Goal: Information Seeking & Learning: Learn about a topic

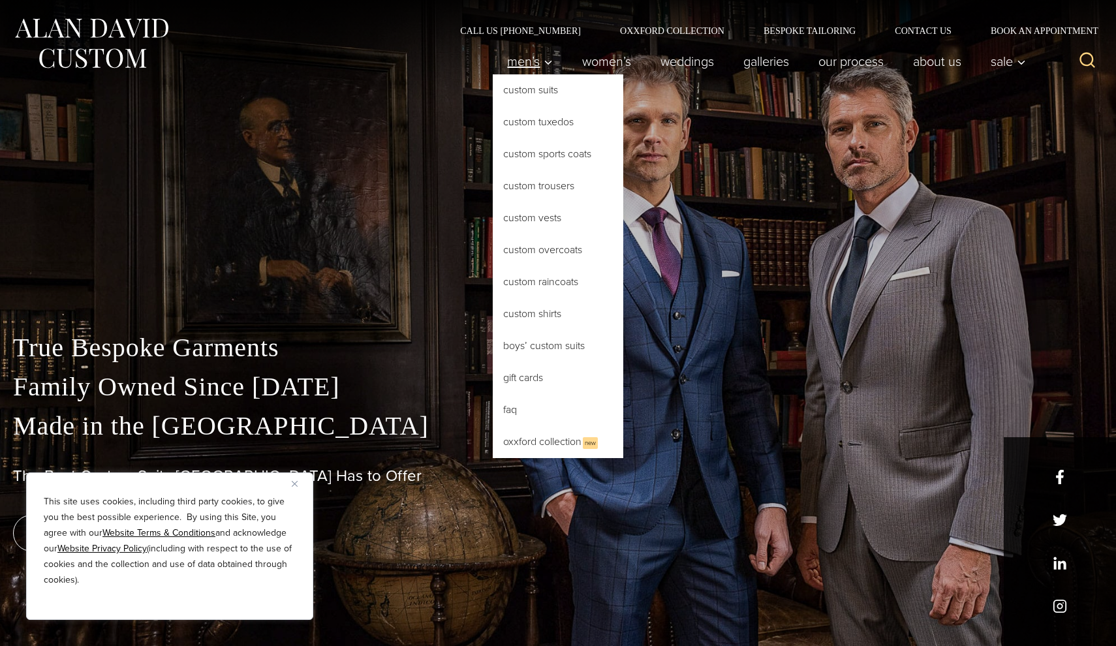
click at [527, 63] on span "Men’s" at bounding box center [530, 61] width 46 height 13
click at [526, 321] on link "Custom Shirts" at bounding box center [558, 313] width 131 height 31
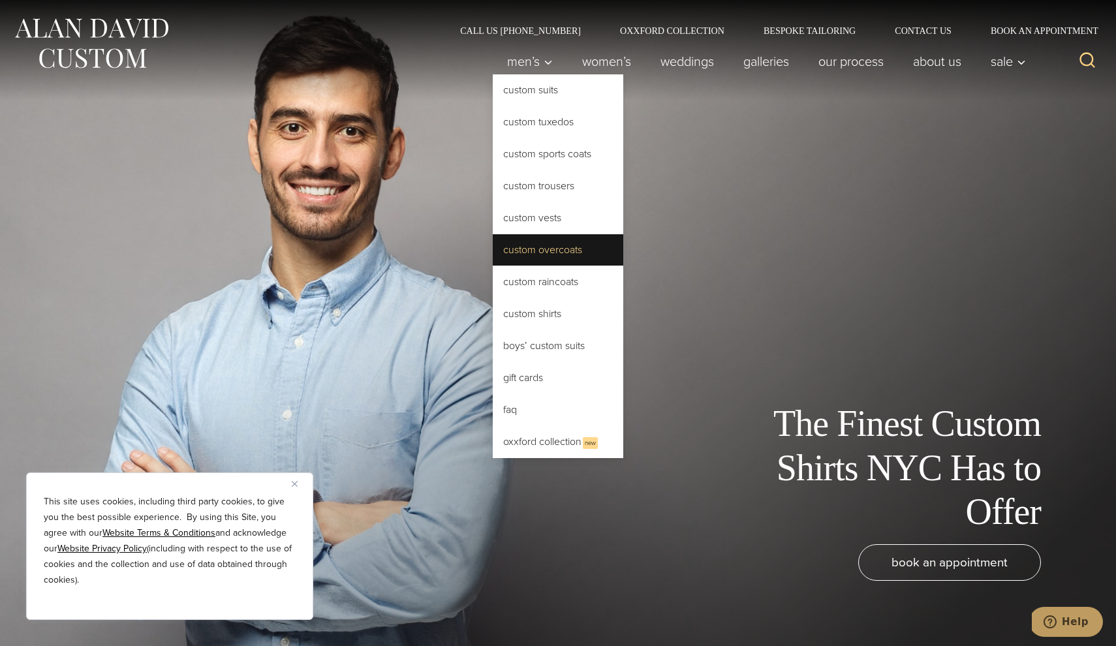
click at [526, 256] on link "Custom Overcoats" at bounding box center [558, 249] width 131 height 31
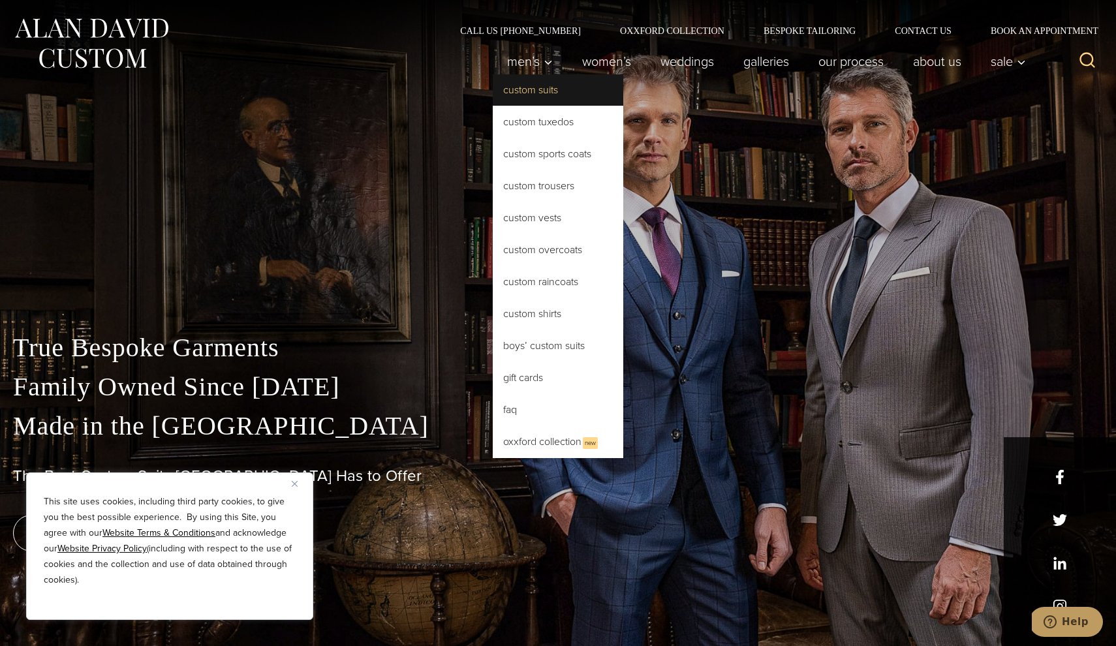
click at [538, 101] on link "Custom Suits" at bounding box center [558, 89] width 131 height 31
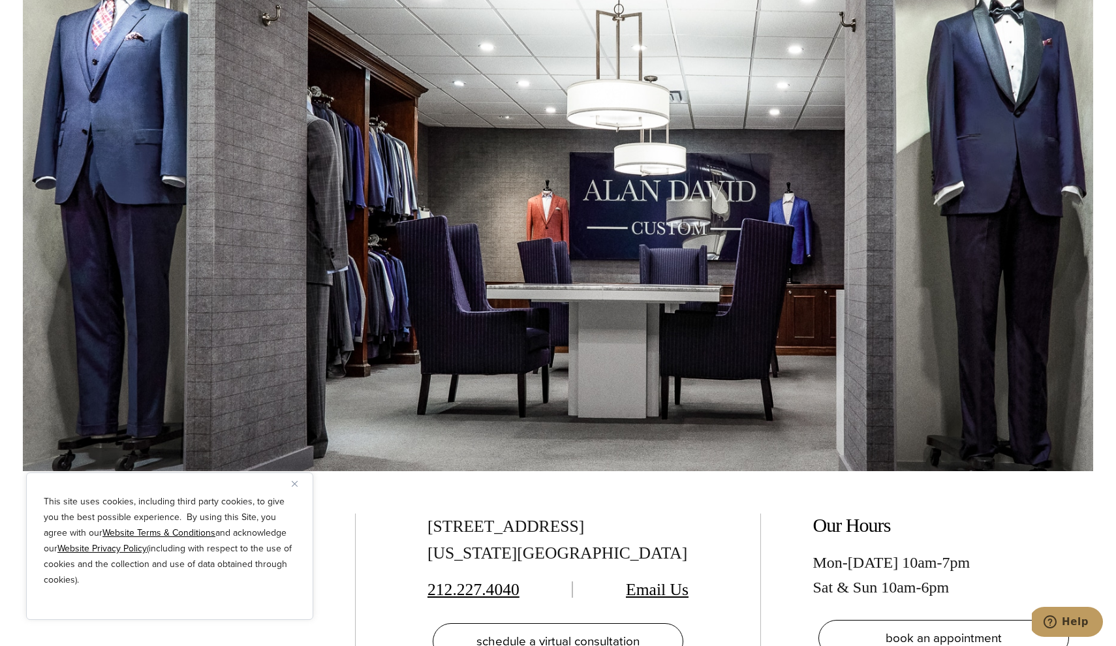
scroll to position [8019, 0]
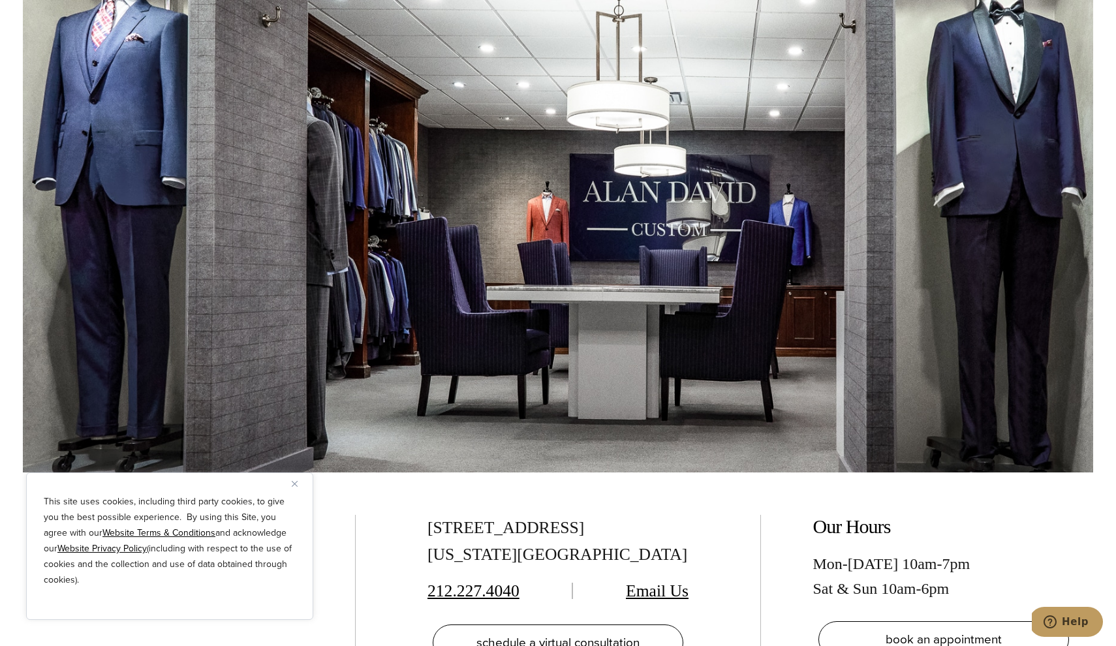
click at [299, 482] on button "Close" at bounding box center [300, 484] width 16 height 16
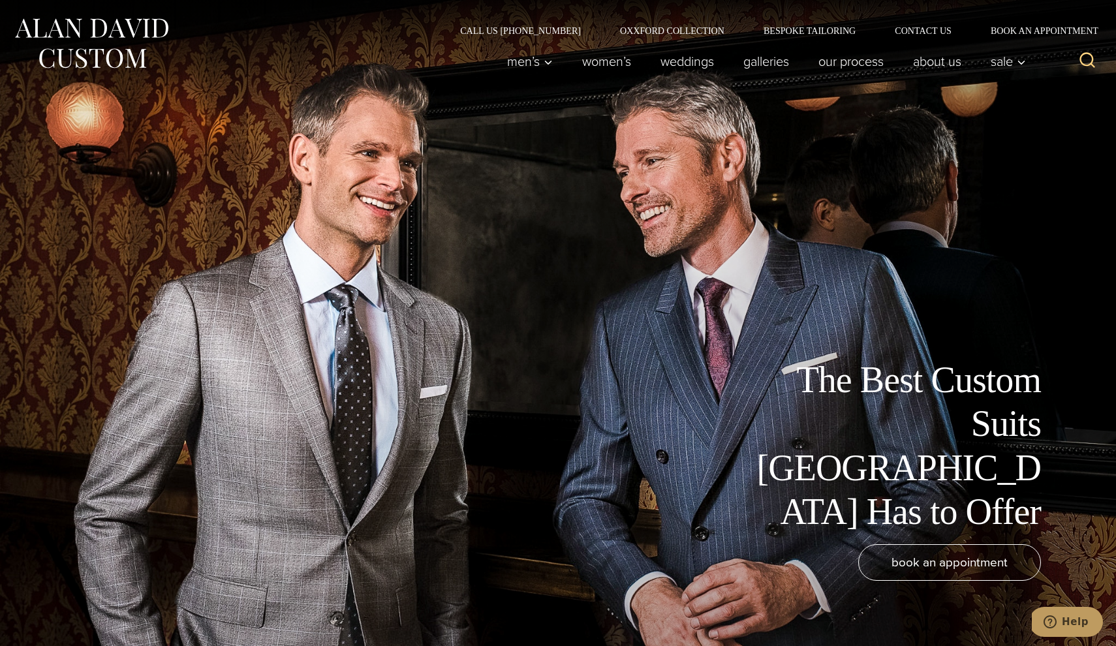
scroll to position [0, 0]
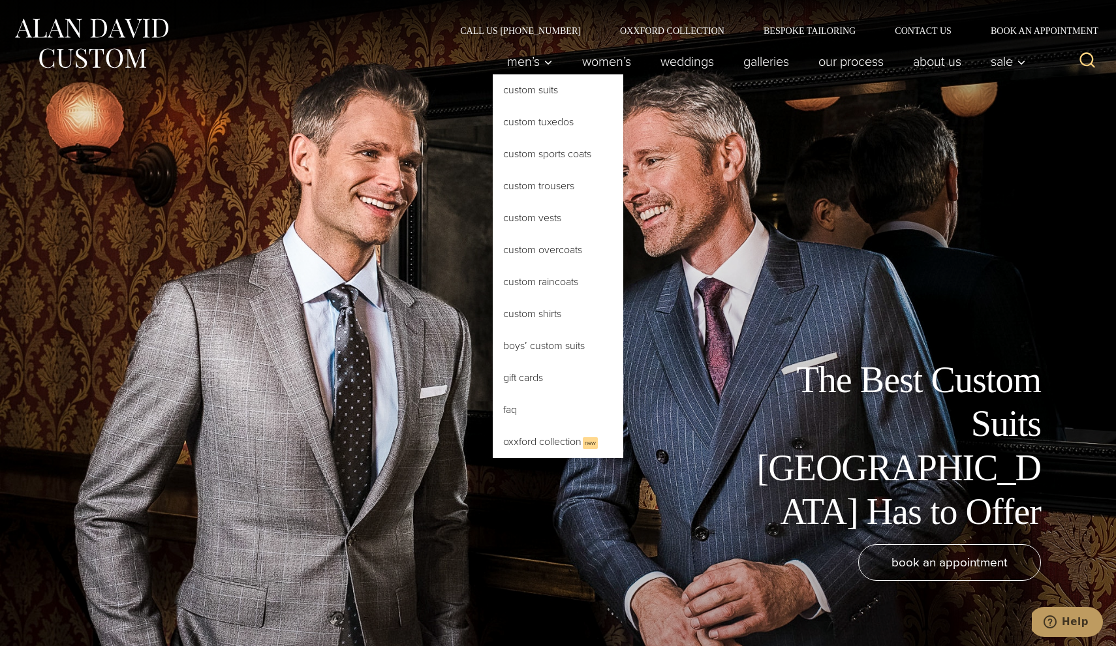
click at [519, 87] on link "Custom Suits" at bounding box center [558, 89] width 131 height 31
click at [531, 249] on link "Custom Overcoats" at bounding box center [558, 249] width 131 height 31
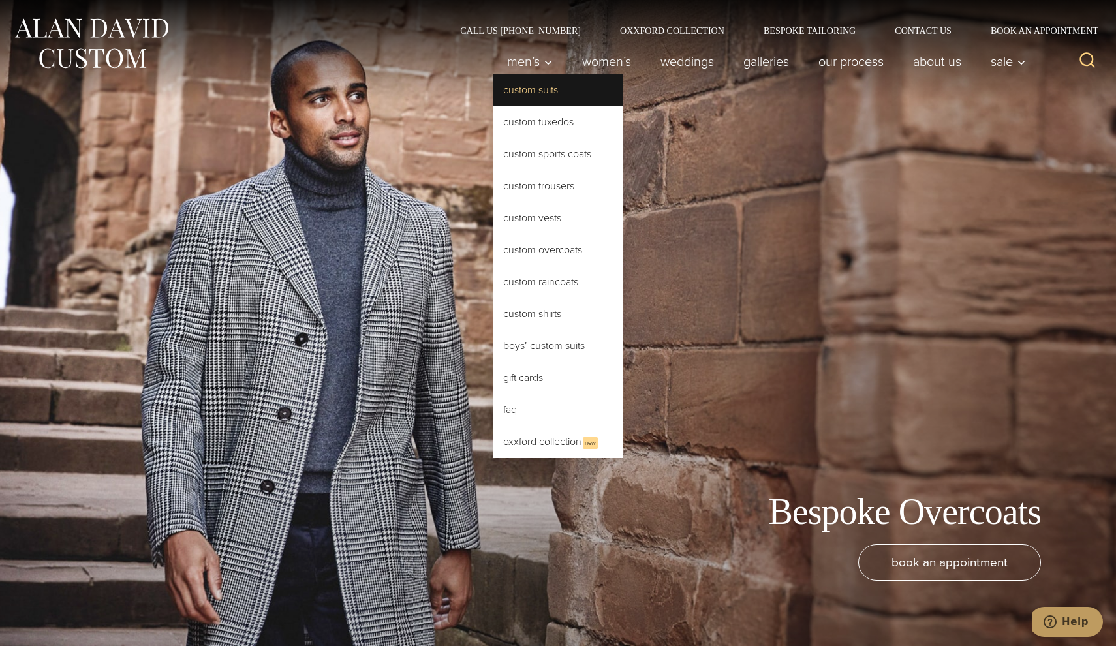
click at [529, 86] on link "Custom Suits" at bounding box center [558, 89] width 131 height 31
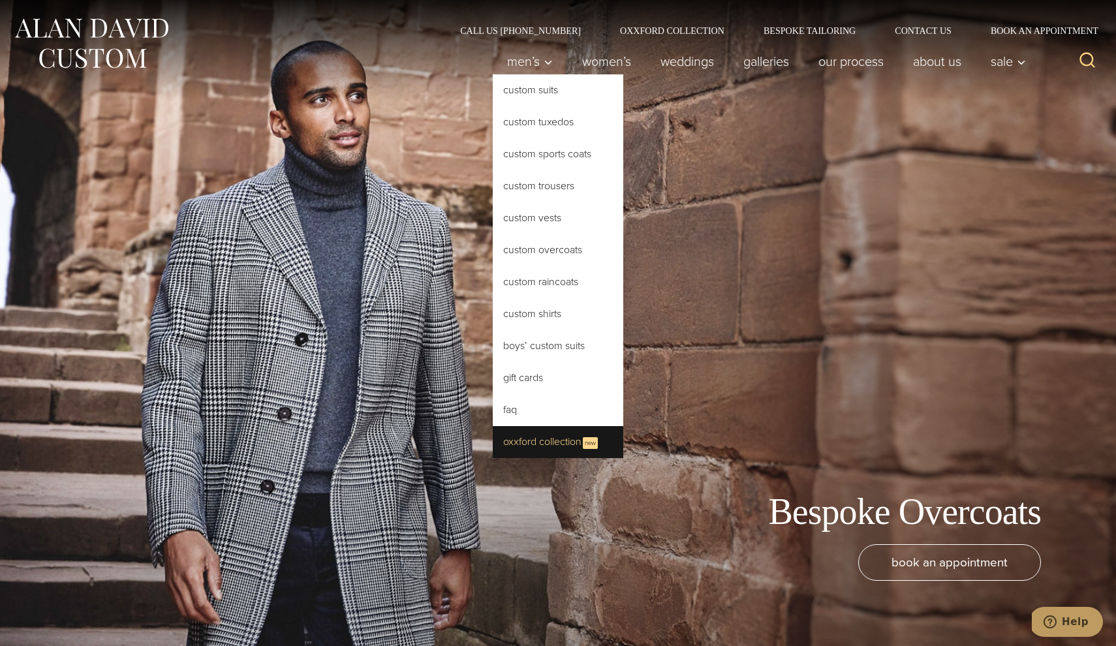
click at [504, 439] on link "Oxxford Collection New" at bounding box center [558, 442] width 131 height 32
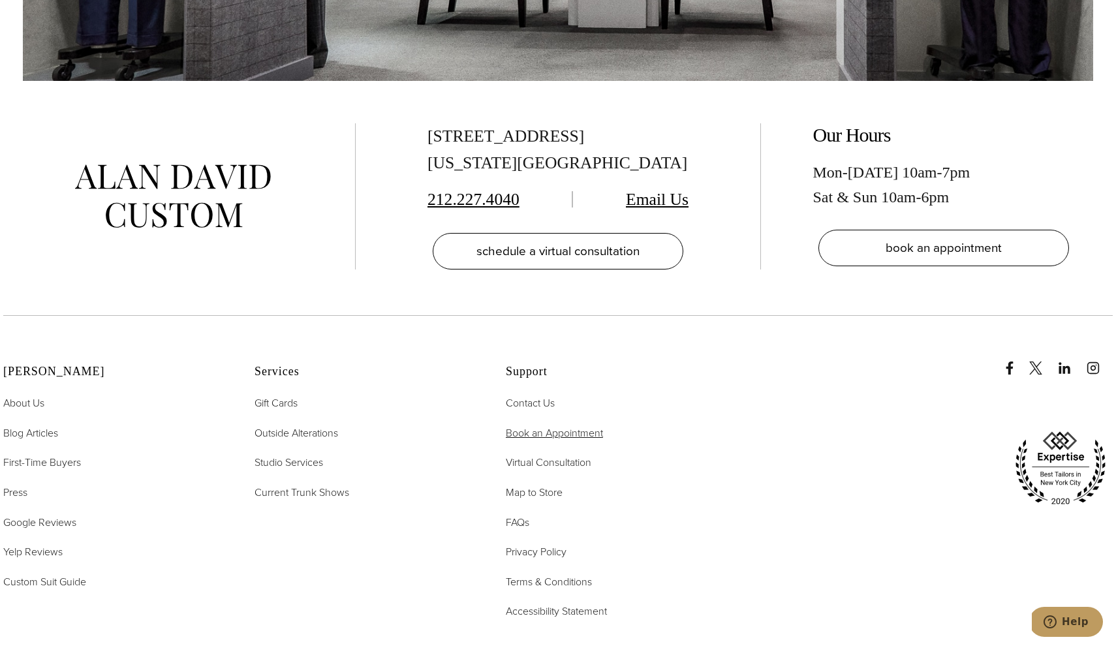
scroll to position [8260, 0]
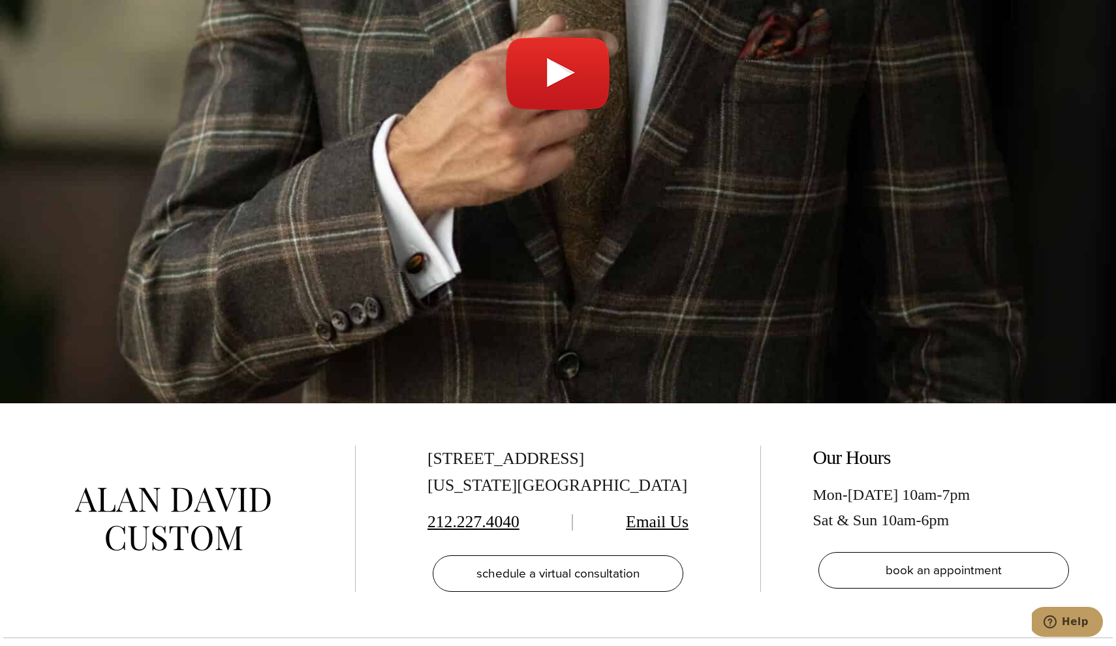
scroll to position [5026, 0]
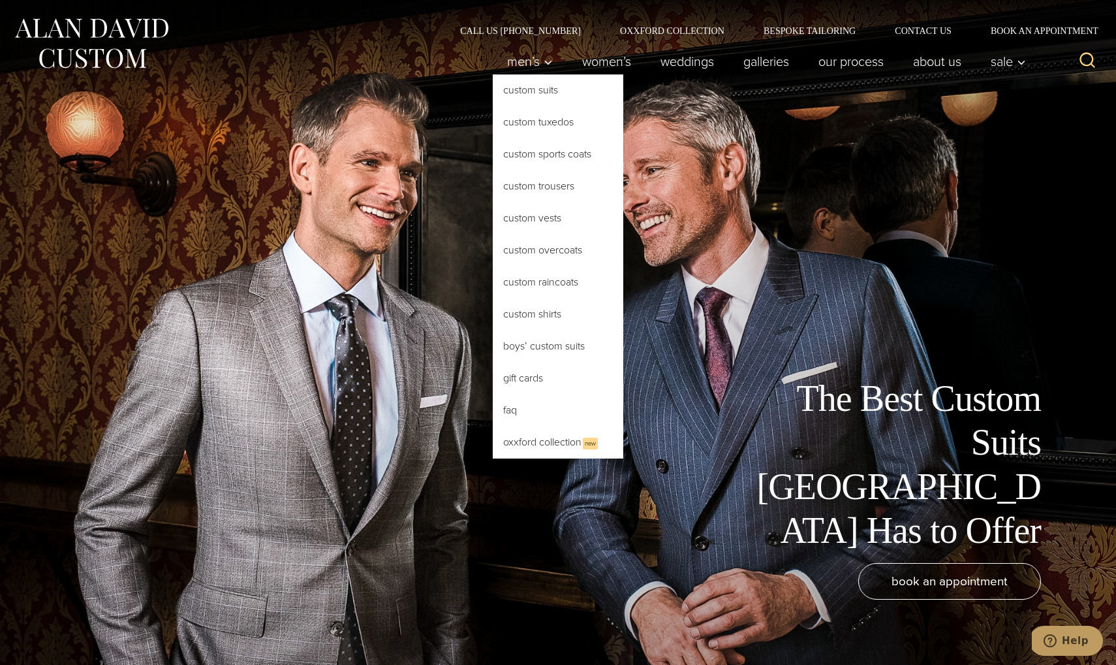
click at [516, 95] on link "Custom Suits" at bounding box center [558, 89] width 131 height 31
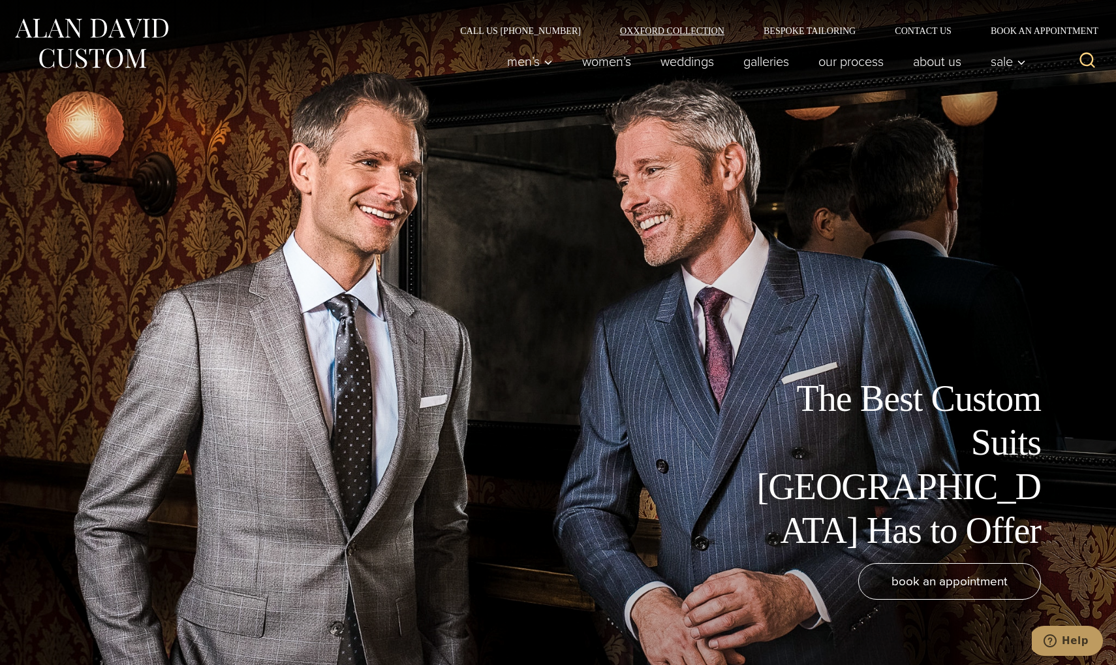
click at [658, 26] on link "Oxxford Collection" at bounding box center [673, 30] width 144 height 9
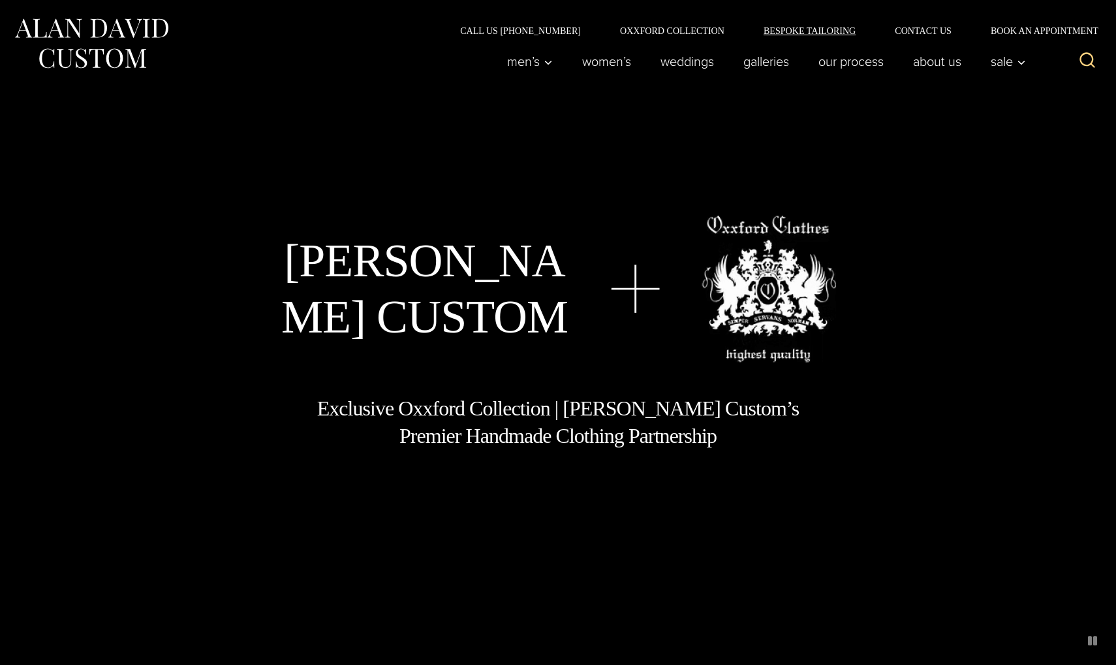
click at [769, 26] on link "Bespoke Tailoring" at bounding box center [809, 30] width 131 height 9
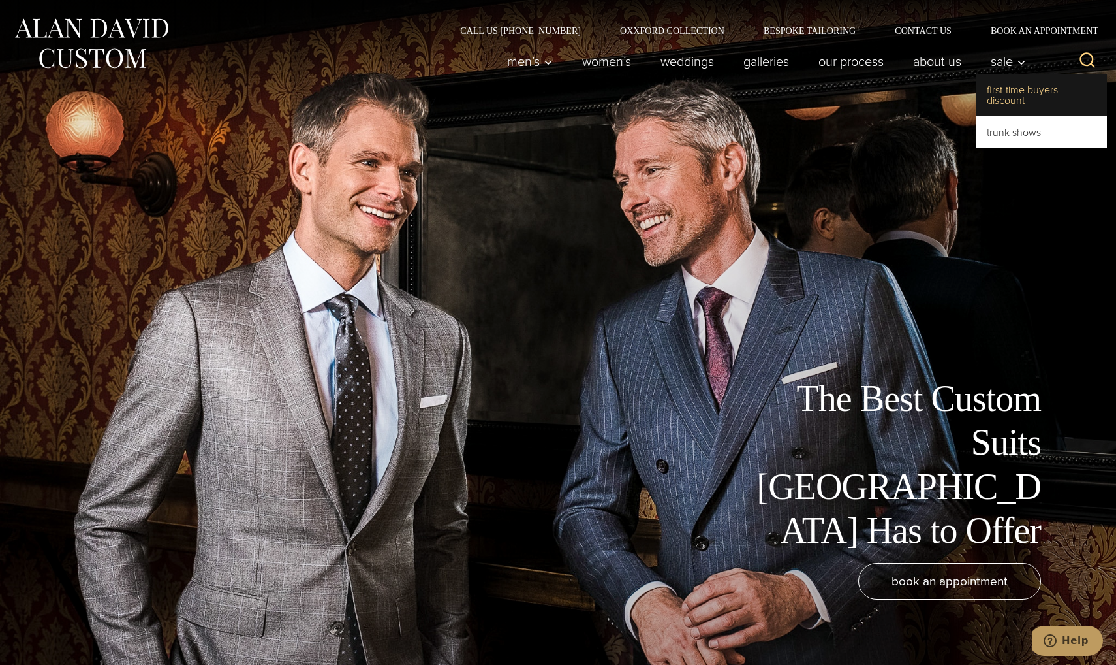
click at [1010, 98] on link "First-Time Buyers Discount" at bounding box center [1042, 95] width 131 height 42
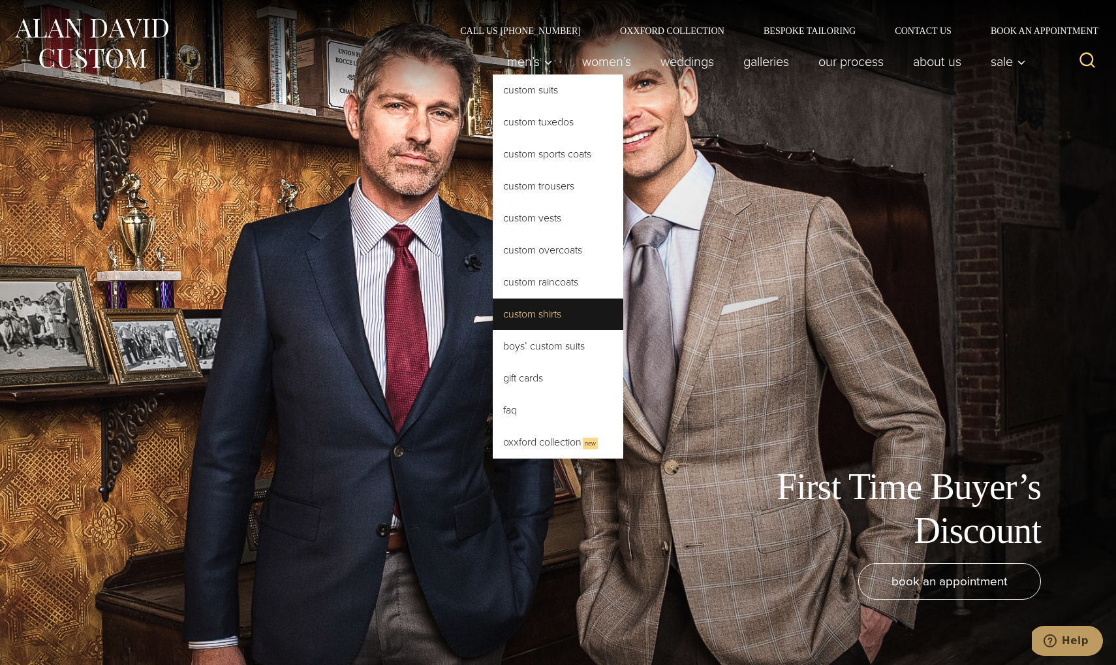
click at [534, 326] on link "Custom Shirts" at bounding box center [558, 313] width 131 height 31
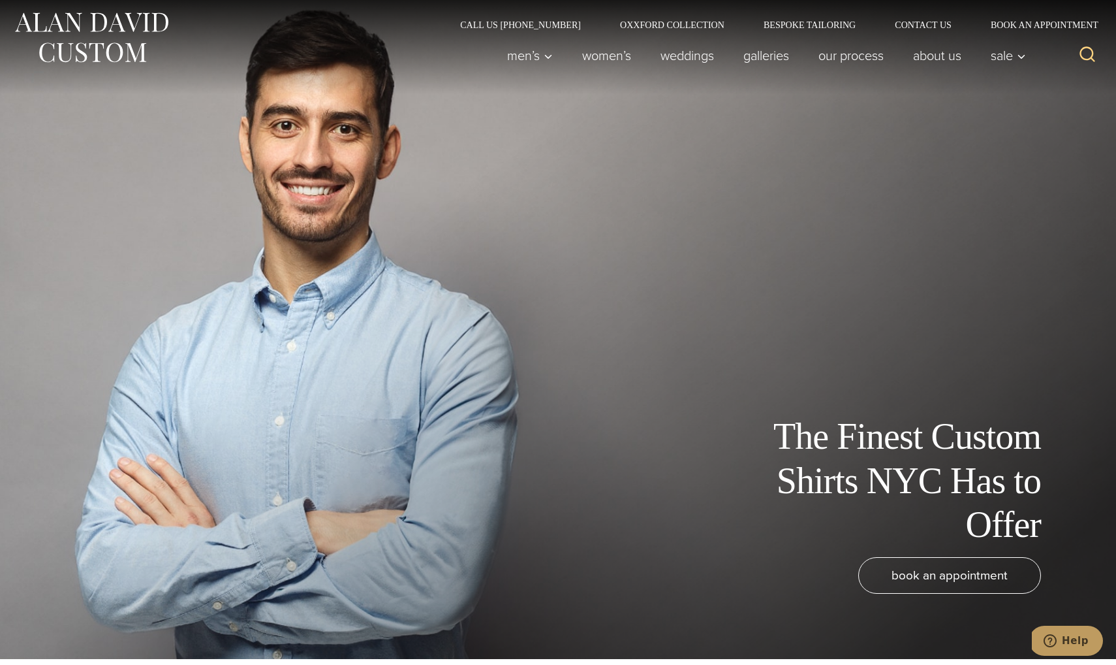
scroll to position [1, 0]
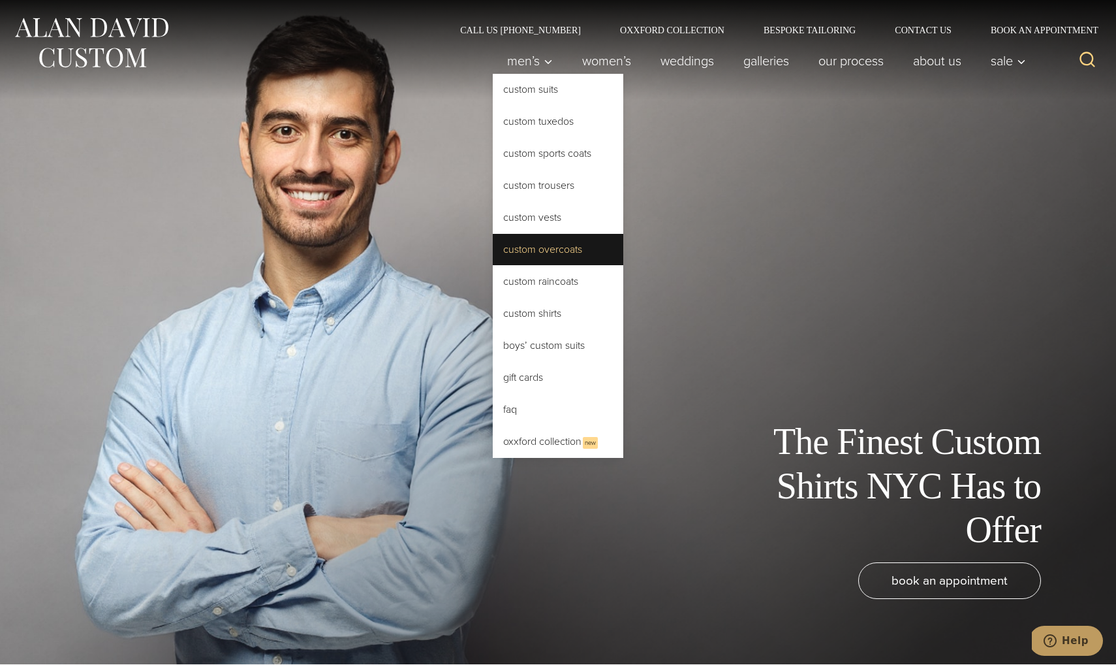
click at [535, 238] on link "Custom Overcoats" at bounding box center [558, 249] width 131 height 31
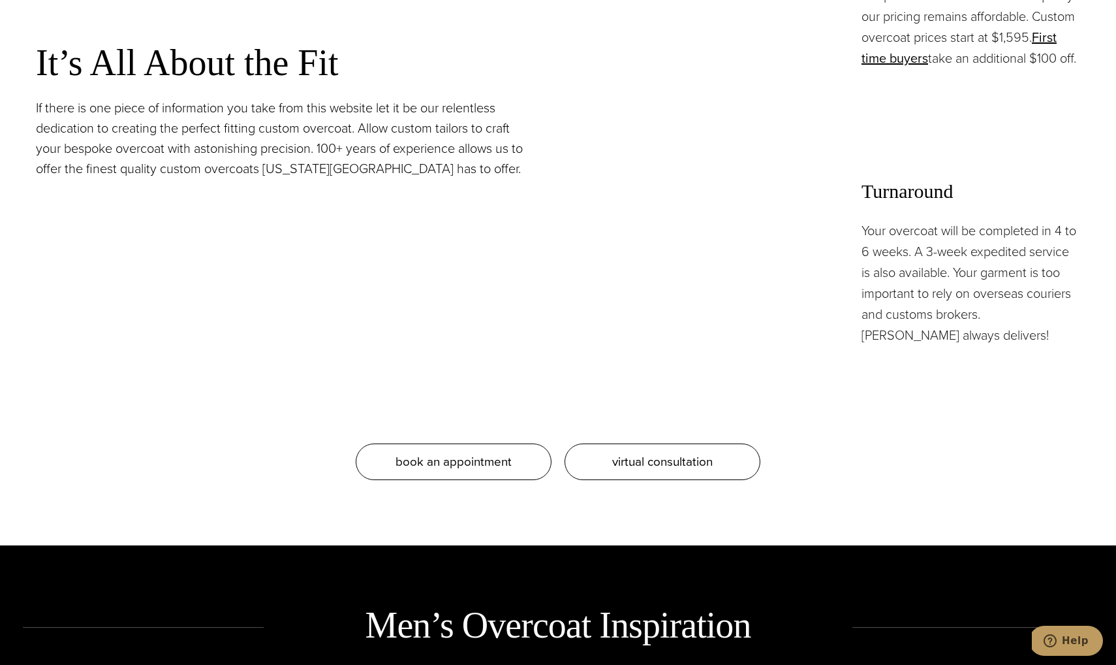
scroll to position [1415, 0]
